Goal: Task Accomplishment & Management: Manage account settings

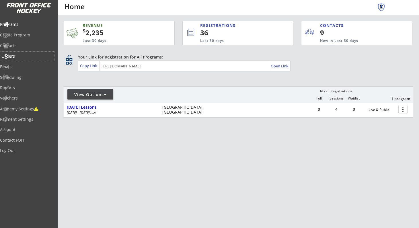
click at [28, 56] on div "Orders" at bounding box center [27, 56] width 52 height 4
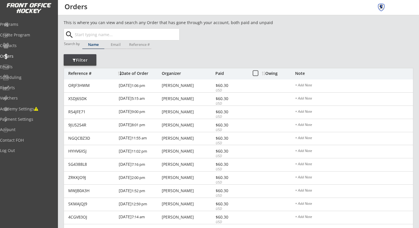
click at [116, 33] on input "text" at bounding box center [127, 34] width 106 height 11
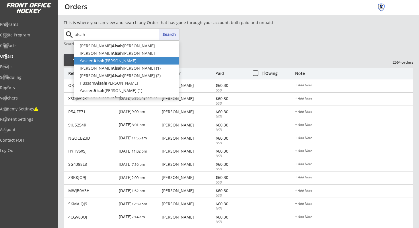
click at [115, 60] on p "Yaseen Alsah lani" at bounding box center [126, 60] width 105 height 7
type input "[PERSON_NAME]"
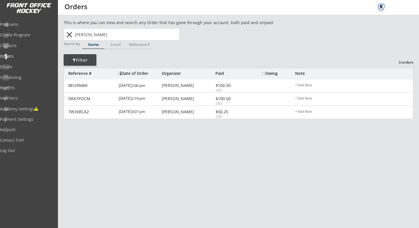
click at [109, 32] on input "[PERSON_NAME]" at bounding box center [127, 34] width 106 height 11
click at [69, 34] on button "close" at bounding box center [69, 34] width 9 height 9
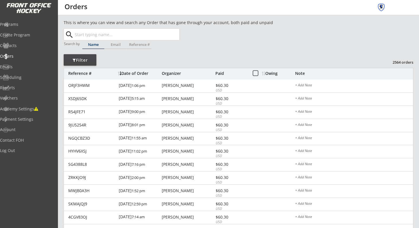
click at [80, 34] on input "text" at bounding box center [127, 34] width 106 height 11
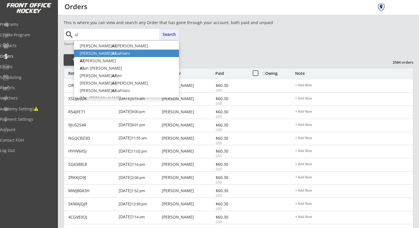
click at [83, 53] on p "Sam Al sahlani" at bounding box center [126, 53] width 105 height 7
type input "Sam Alsahlani"
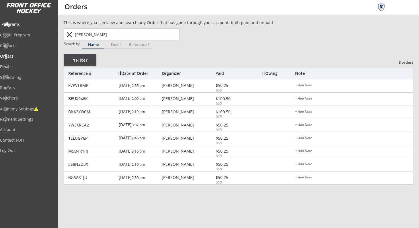
click at [33, 24] on div "Programs" at bounding box center [27, 24] width 52 height 4
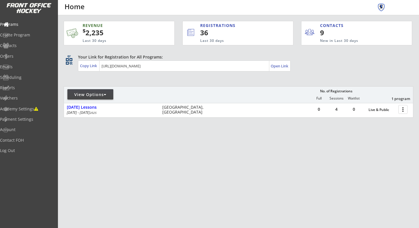
click at [110, 93] on div "View Options" at bounding box center [90, 95] width 46 height 6
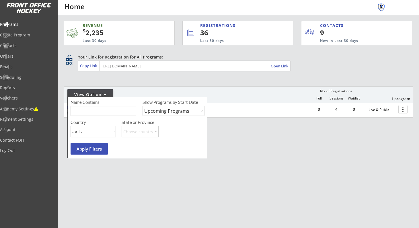
click at [130, 83] on div "REVENUE $ 2,235 Last 30 days REGISTRATIONS 36 Last 30 days CONTACTS 9 New in La…" at bounding box center [239, 96] width 350 height 162
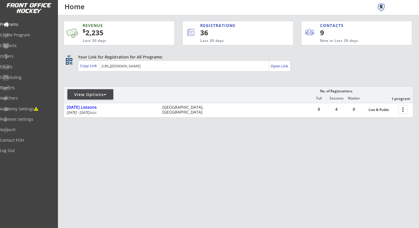
click at [105, 96] on div at bounding box center [105, 95] width 3 height 4
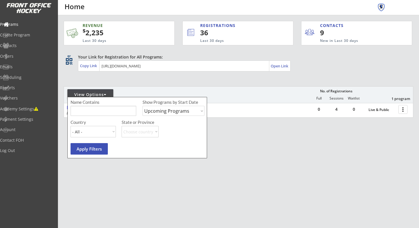
select select ""Past Programs""
click at [92, 153] on button "Apply Filters" at bounding box center [89, 148] width 37 height 11
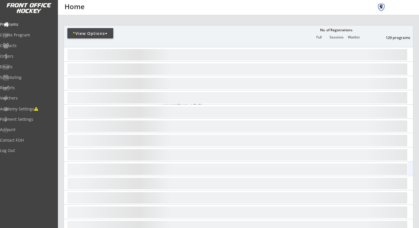
scroll to position [64, 0]
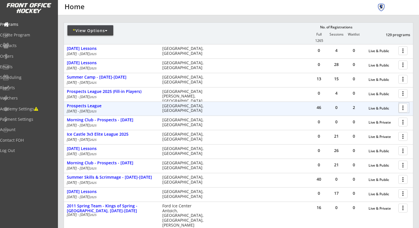
click at [407, 110] on div at bounding box center [404, 108] width 10 height 10
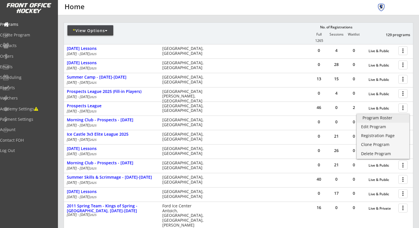
click at [397, 120] on link "Program Roster" at bounding box center [383, 118] width 53 height 9
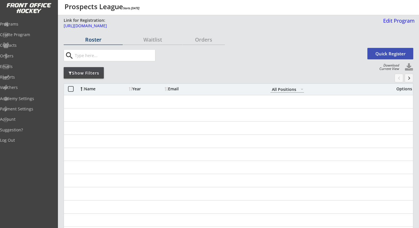
select select ""All Positions""
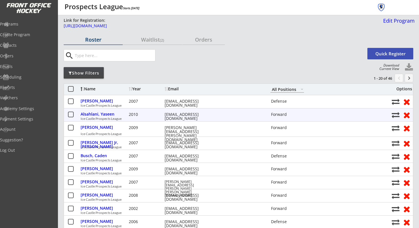
click at [396, 113] on button at bounding box center [396, 115] width 8 height 8
select select ""1348695171700984260__LOOKUP__1751849775645x440877487180480500""
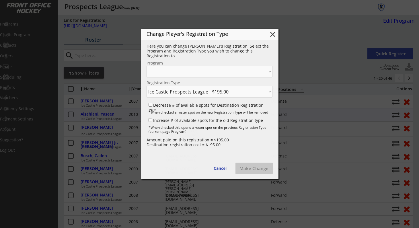
select select ""1348695171700984260__LOOKUP__1751849775645x858874117767823400""
click at [271, 33] on button "close" at bounding box center [273, 34] width 9 height 9
select select ""PLACEHOLDER_1427118222253""
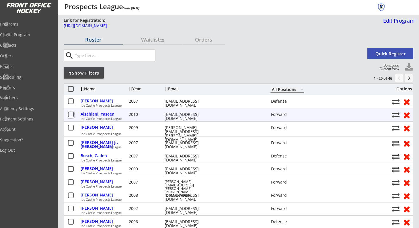
click at [72, 114] on button at bounding box center [70, 114] width 7 height 7
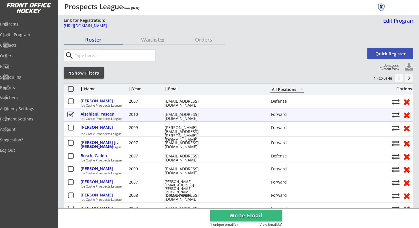
click at [73, 114] on button at bounding box center [70, 114] width 7 height 7
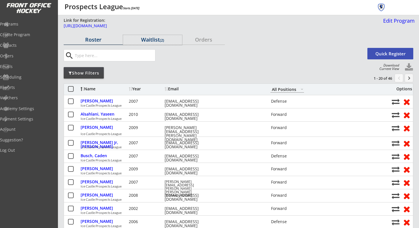
click at [148, 38] on div "Waitlist (2)" at bounding box center [152, 39] width 59 height 5
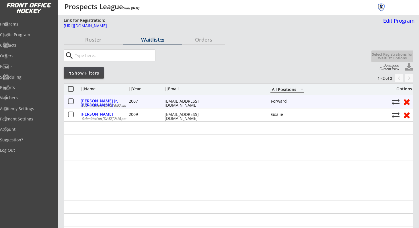
click at [71, 98] on button at bounding box center [70, 101] width 7 height 7
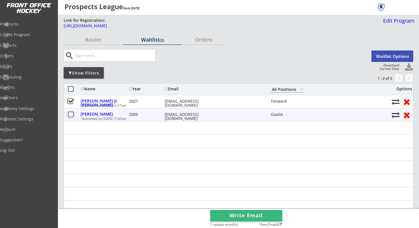
click at [70, 117] on button at bounding box center [70, 114] width 7 height 7
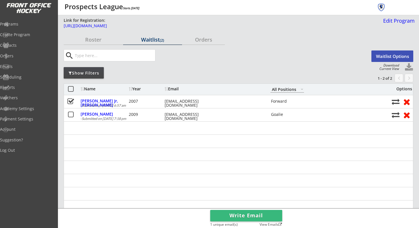
click at [383, 58] on button "Waitlist Options" at bounding box center [393, 56] width 42 height 11
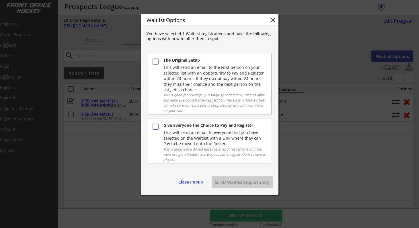
click at [158, 61] on button at bounding box center [155, 61] width 7 height 7
click at [233, 146] on div "Give Everyone the Choice to Pay and Register This will send an email to everyon…" at bounding box center [209, 141] width 123 height 46
click at [159, 61] on div "The Original Setup This will send an email to the First person on your selected…" at bounding box center [209, 84] width 123 height 62
click at [155, 124] on button at bounding box center [155, 126] width 7 height 7
click at [224, 184] on button "SEND Waitlist Opportunity" at bounding box center [242, 181] width 61 height 11
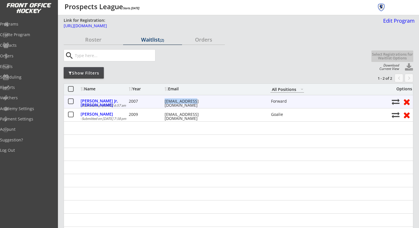
drag, startPoint x: 198, startPoint y: 101, endPoint x: 164, endPoint y: 100, distance: 33.6
click at [164, 101] on div "Boord Jr, Bobby 2007 jllugo@msn.com Forward" at bounding box center [235, 101] width 308 height 7
copy div "jllugo@msn.com"
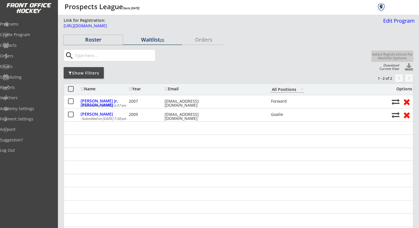
click at [99, 38] on div "Roster" at bounding box center [93, 39] width 59 height 5
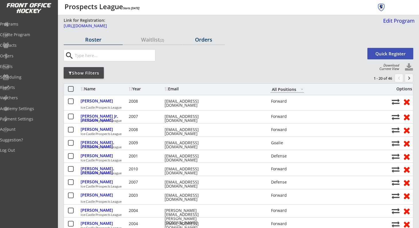
click at [201, 36] on div "Orders" at bounding box center [204, 40] width 42 height 10
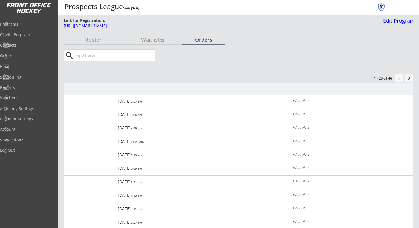
click at [199, 39] on div "Orders" at bounding box center [204, 39] width 42 height 5
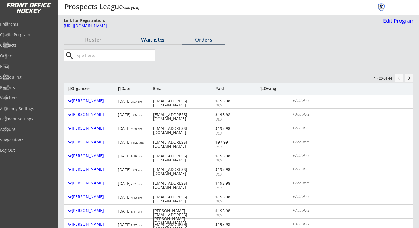
click at [145, 39] on div "Waitlist (2)" at bounding box center [152, 39] width 59 height 5
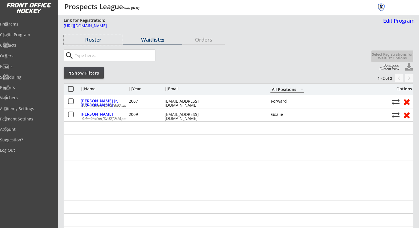
click at [95, 39] on div "Roster" at bounding box center [93, 39] width 59 height 5
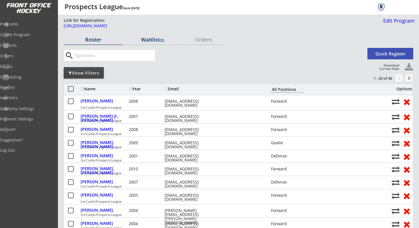
click at [154, 43] on div "Waitlist (2)" at bounding box center [152, 40] width 59 height 10
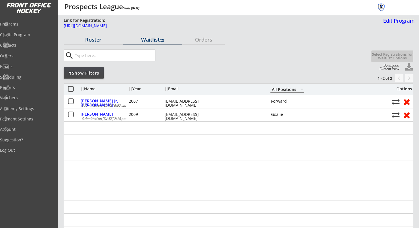
click at [104, 42] on div "Roster" at bounding box center [93, 40] width 59 height 10
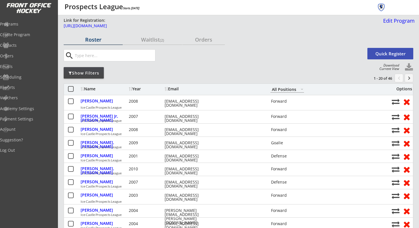
click at [410, 80] on button "keyboard_arrow_right" at bounding box center [409, 78] width 9 height 9
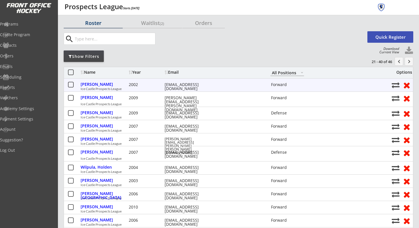
scroll to position [15, 0]
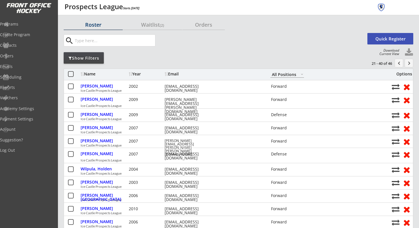
click at [409, 62] on button "keyboard_arrow_right" at bounding box center [409, 63] width 9 height 9
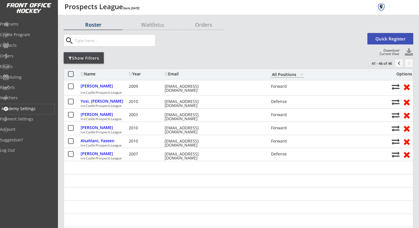
click at [36, 110] on div "Academy Settings" at bounding box center [27, 109] width 52 height 4
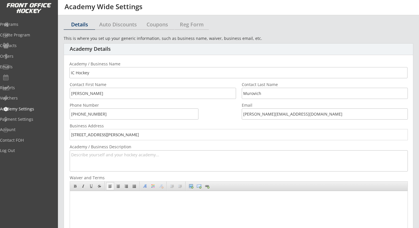
select select ""USD""
click at [26, 100] on div "Vouchers" at bounding box center [27, 98] width 52 height 4
select select ""Showing: Has Balance""
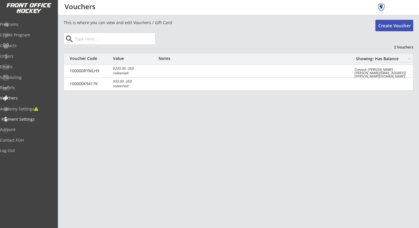
click at [25, 122] on div "Payment Settings" at bounding box center [27, 120] width 55 height 10
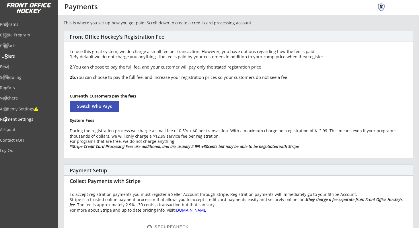
click at [27, 58] on div "Orders" at bounding box center [27, 56] width 52 height 4
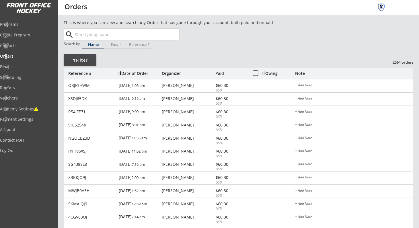
click at [129, 34] on input "text" at bounding box center [127, 34] width 106 height 11
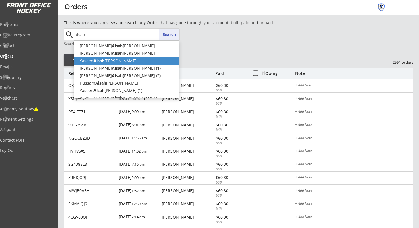
click at [124, 61] on p "Yaseen Alsah lani" at bounding box center [126, 60] width 105 height 7
type input "[PERSON_NAME]"
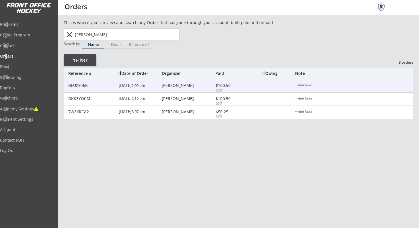
click at [100, 89] on div "BEUX946K 12/29/22 2:00 pm Sam Alsahlani $100.50 USD + Add Note" at bounding box center [238, 85] width 349 height 13
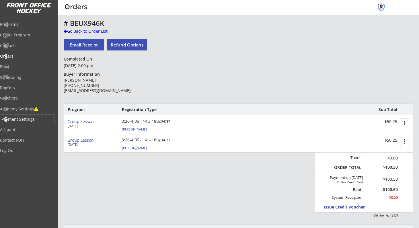
click at [39, 119] on div "Payment Settings" at bounding box center [27, 119] width 52 height 4
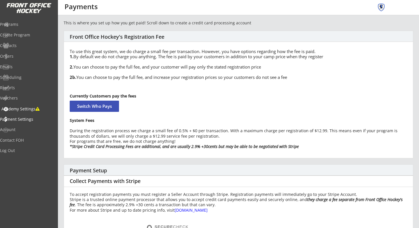
click at [30, 109] on div "Academy Settings" at bounding box center [27, 109] width 52 height 4
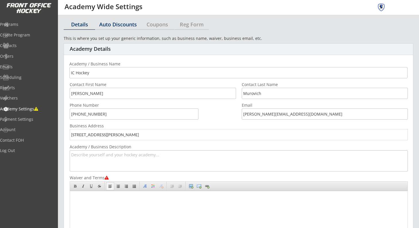
click at [123, 22] on div "Auto Discounts" at bounding box center [118, 24] width 44 height 5
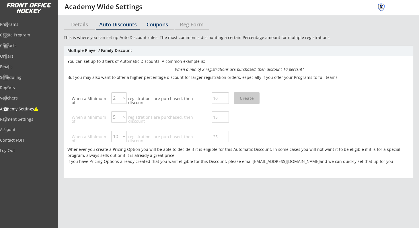
click at [166, 22] on div "Coupons" at bounding box center [157, 24] width 34 height 5
select select ""Showing all by date made""
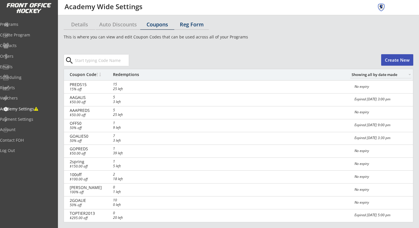
click at [196, 22] on div "Reg Form" at bounding box center [192, 24] width 34 height 5
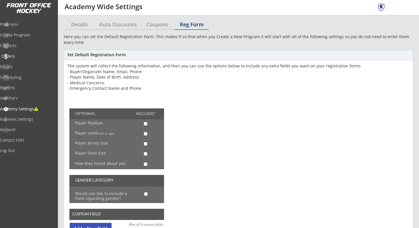
click at [24, 58] on div "Orders" at bounding box center [27, 56] width 52 height 4
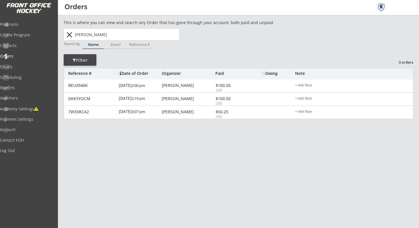
click at [84, 62] on div "Filter" at bounding box center [80, 60] width 33 height 6
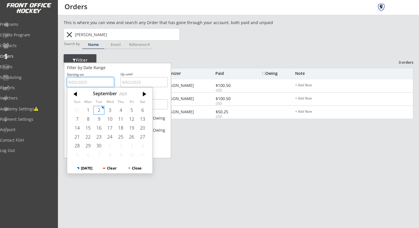
click at [99, 83] on input "text" at bounding box center [90, 82] width 47 height 10
click at [75, 95] on div at bounding box center [75, 94] width 17 height 9
click at [77, 96] on div at bounding box center [75, 94] width 17 height 9
click at [98, 111] on div "1" at bounding box center [99, 110] width 11 height 9
type input "7/01/2025"
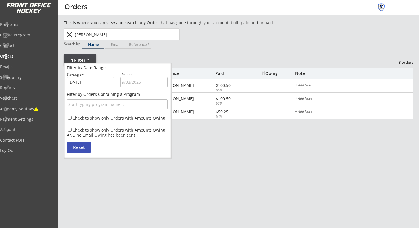
click at [135, 81] on input "text" at bounding box center [144, 82] width 47 height 10
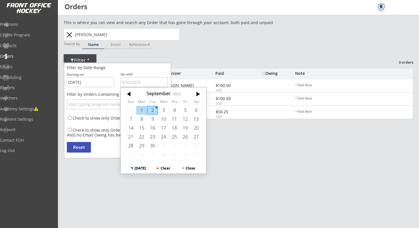
click at [141, 108] on div "1" at bounding box center [141, 110] width 11 height 9
type input "9/01/2025"
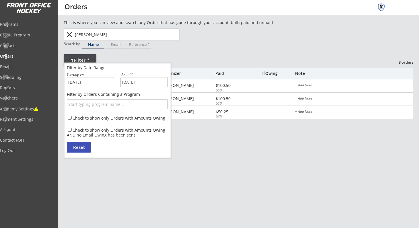
click at [181, 154] on div "This is where you can view and search any Order that has gone through your acco…" at bounding box center [238, 193] width 361 height 347
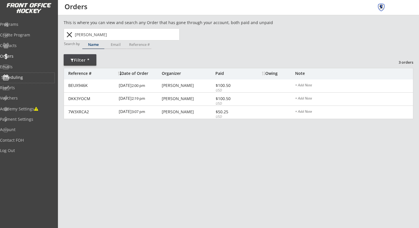
click at [31, 79] on div "Scheduling" at bounding box center [27, 77] width 52 height 4
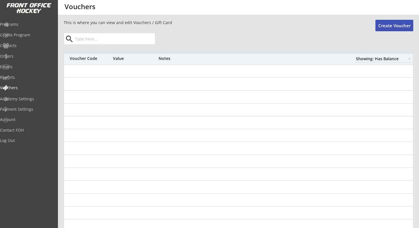
select select ""Showing: Has Balance""
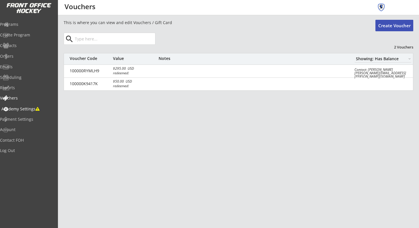
click at [32, 111] on div "Academy Settings" at bounding box center [27, 109] width 52 height 4
select select ""USD""
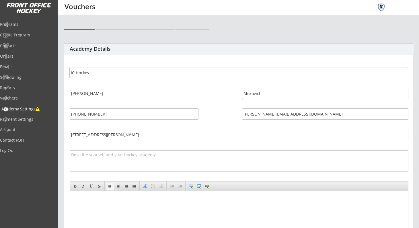
select select ""USD""
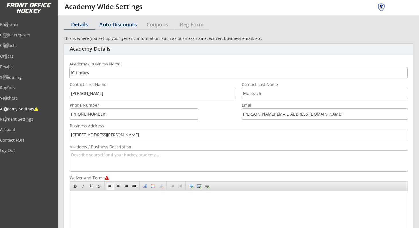
click at [124, 24] on div "Auto Discounts" at bounding box center [118, 24] width 44 height 5
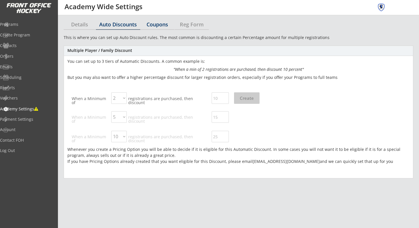
click at [158, 24] on div "Coupons" at bounding box center [157, 24] width 34 height 5
select select ""Showing all by date made""
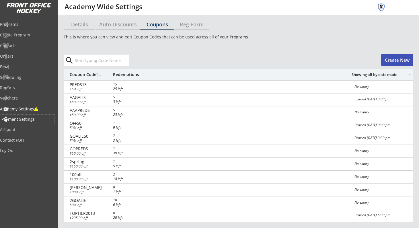
click at [34, 117] on div "Payment Settings" at bounding box center [27, 119] width 52 height 4
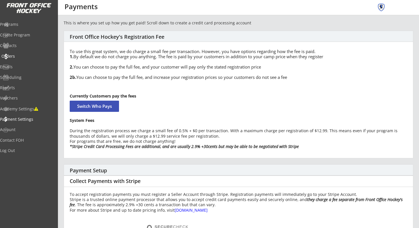
click at [25, 58] on div "Orders" at bounding box center [27, 56] width 52 height 4
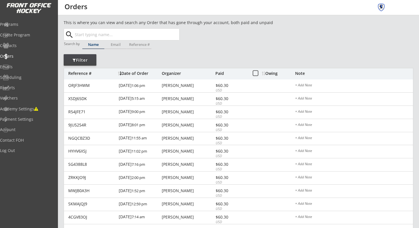
click at [90, 63] on div "Filter" at bounding box center [80, 60] width 33 height 6
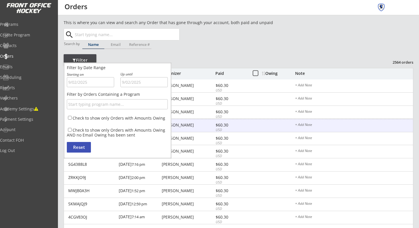
click at [209, 127] on div "[PERSON_NAME]" at bounding box center [188, 125] width 52 height 4
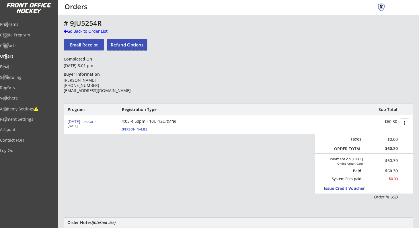
click at [123, 42] on button "Refund Options" at bounding box center [127, 44] width 40 height 11
select select ""No""
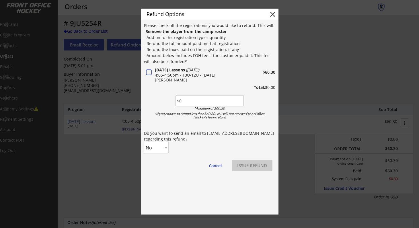
click at [117, 9] on div at bounding box center [209, 114] width 419 height 228
click at [215, 169] on button "Cancel" at bounding box center [215, 165] width 24 height 11
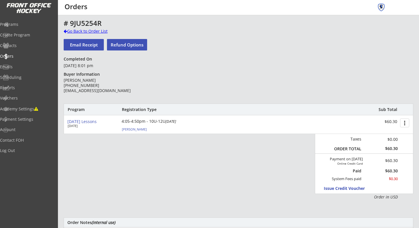
click at [65, 28] on div "Go Back to Order List" at bounding box center [93, 31] width 59 height 6
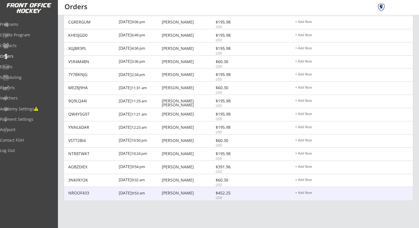
scroll to position [1646, 0]
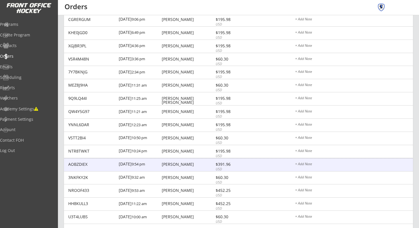
click at [191, 165] on div "[PERSON_NAME]" at bounding box center [188, 164] width 52 height 4
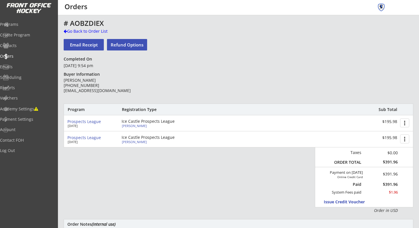
click at [404, 141] on button "more_vert" at bounding box center [404, 139] width 9 height 9
click at [139, 45] on button "Refund Options" at bounding box center [127, 44] width 40 height 11
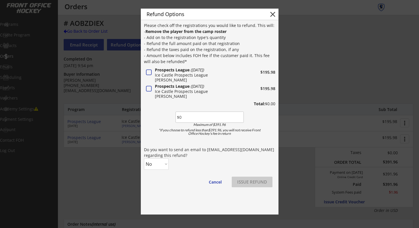
click at [148, 88] on button at bounding box center [148, 89] width 7 height 7
type input "$195.98"
select select ""Yes""
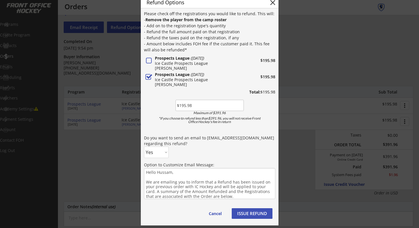
scroll to position [18, 0]
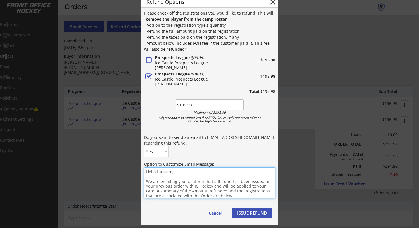
click at [156, 173] on textarea "Hello Hussam, We are emailing you to inform that a Refund has been issued on yo…" at bounding box center [209, 183] width 131 height 31
type textarea "Hi Hussam, We are emailing you to inform that a Refund has been issued on your …"
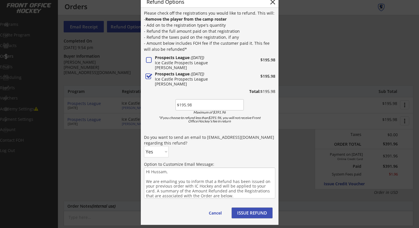
click at [249, 214] on button "ISSUE REFUND" at bounding box center [252, 213] width 41 height 11
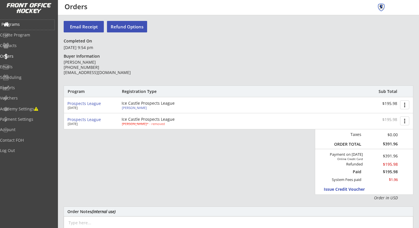
click at [26, 25] on div "Programs" at bounding box center [27, 24] width 52 height 4
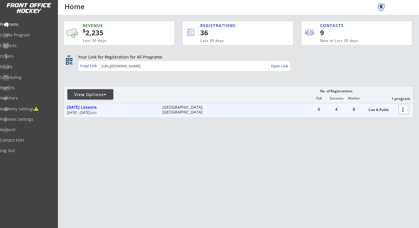
click at [400, 110] on div at bounding box center [404, 109] width 10 height 10
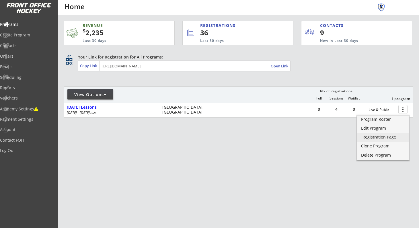
click at [385, 138] on div "Registration Page" at bounding box center [383, 137] width 41 height 4
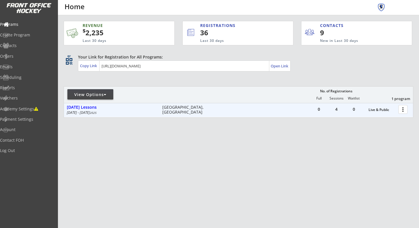
click at [401, 108] on div at bounding box center [404, 109] width 10 height 10
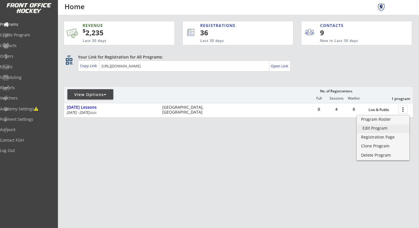
click at [382, 126] on div "Edit Program" at bounding box center [383, 128] width 41 height 4
